Goal: Task Accomplishment & Management: Manage account settings

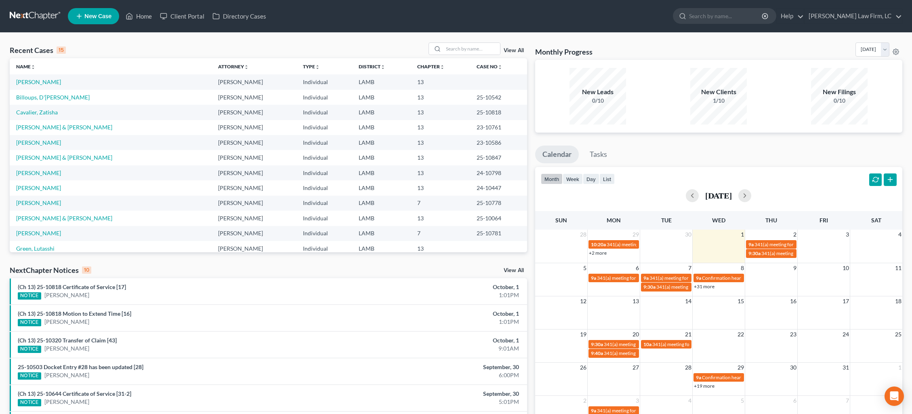
scroll to position [0, 0]
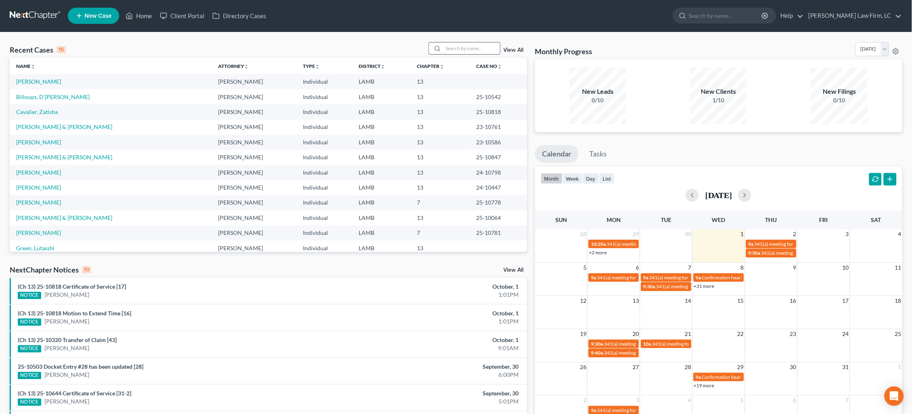
click at [478, 49] on input "search" at bounding box center [471, 48] width 57 height 12
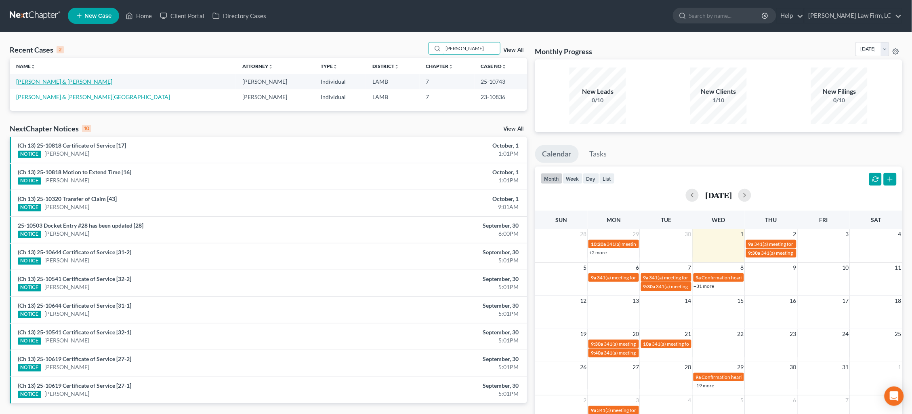
type input "[PERSON_NAME]"
click at [47, 81] on link "[PERSON_NAME] & [PERSON_NAME]" at bounding box center [64, 81] width 96 height 7
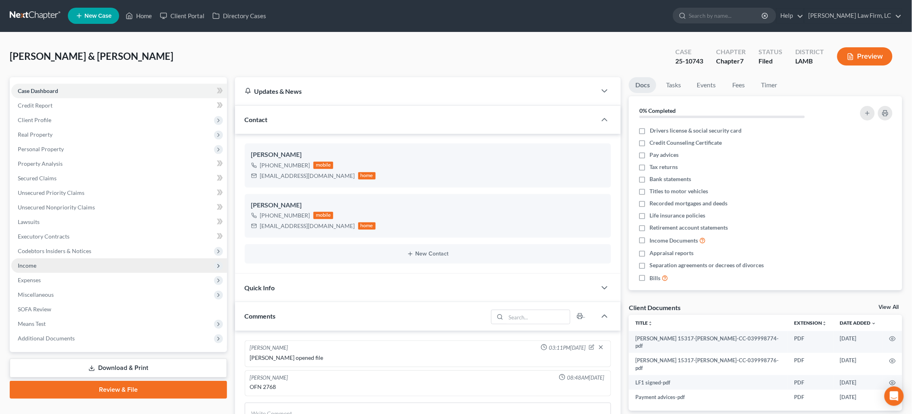
click at [50, 258] on span "Income" at bounding box center [119, 265] width 216 height 15
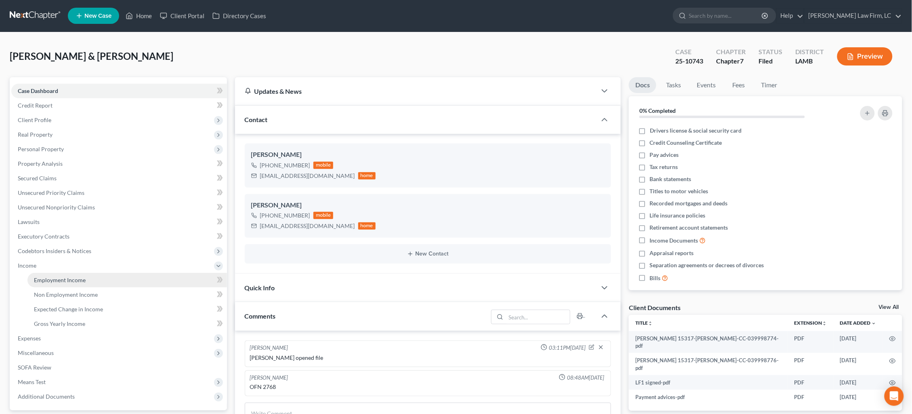
click at [59, 276] on span "Employment Income" at bounding box center [60, 279] width 52 height 7
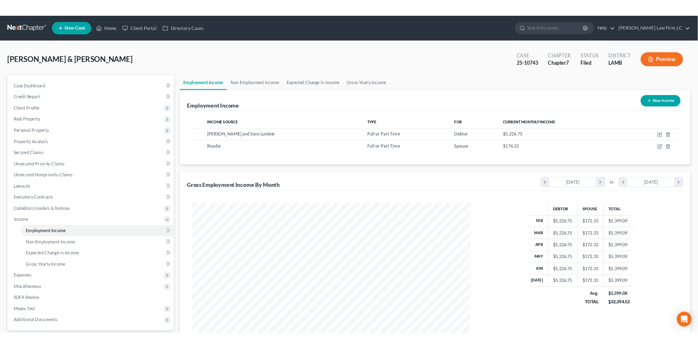
scroll to position [181, 380]
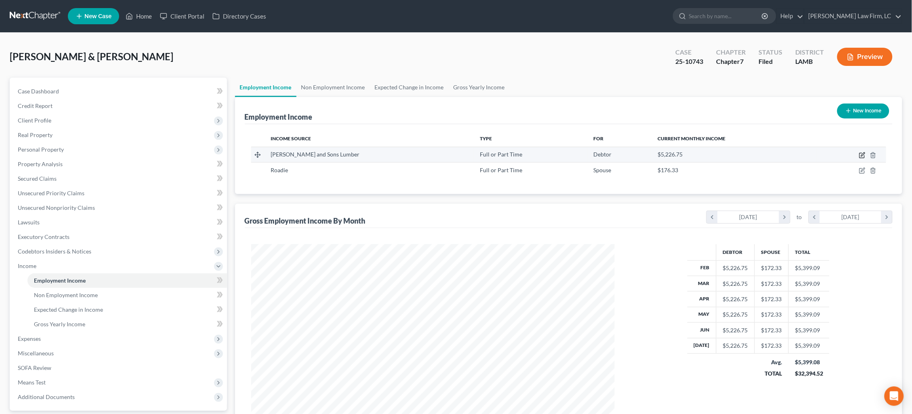
click at [863, 154] on icon "button" at bounding box center [862, 155] width 6 height 6
select select "0"
select select "19"
select select "0"
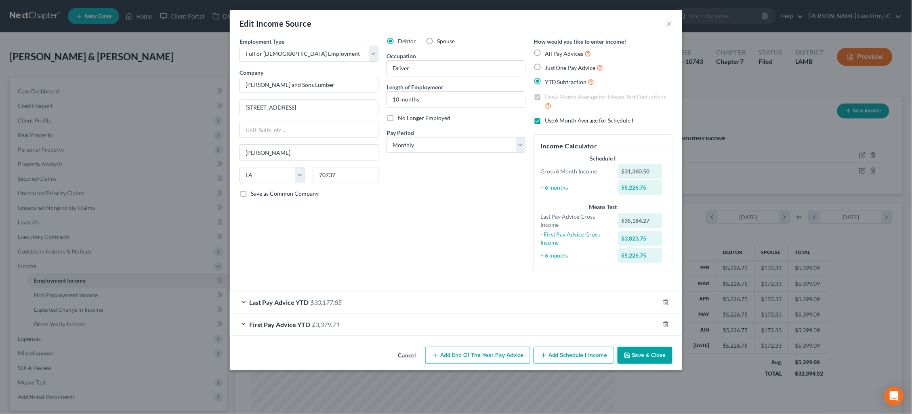
click at [825, 75] on div "Edit Income Source × Employment Type * Select Full or [DEMOGRAPHIC_DATA] Employ…" at bounding box center [456, 207] width 912 height 414
click at [670, 25] on button "×" at bounding box center [670, 24] width 6 height 10
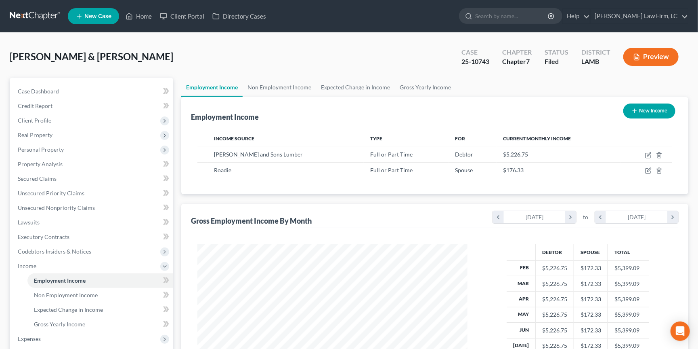
scroll to position [403766, 403620]
click at [25, 18] on link at bounding box center [36, 16] width 52 height 15
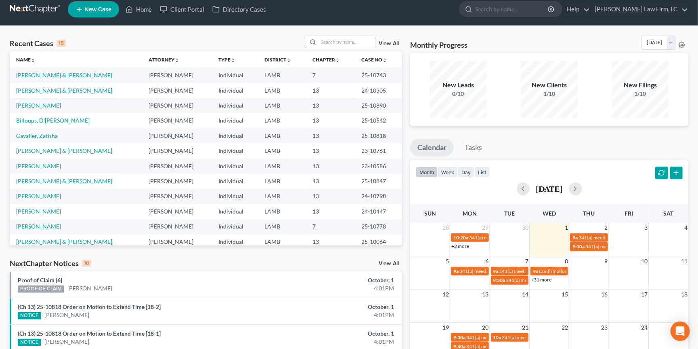
scroll to position [7, 0]
